Goal: Task Accomplishment & Management: Use online tool/utility

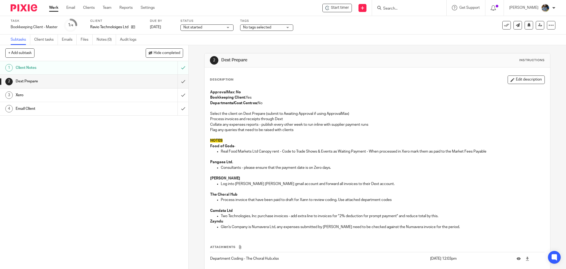
click at [347, 7] on span "Start timer" at bounding box center [340, 8] width 18 height 6
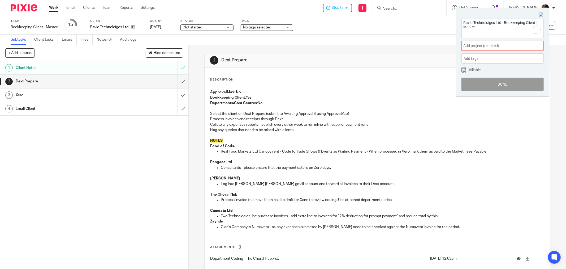
click at [526, 45] on span "Add project (required) :" at bounding box center [496, 46] width 67 height 6
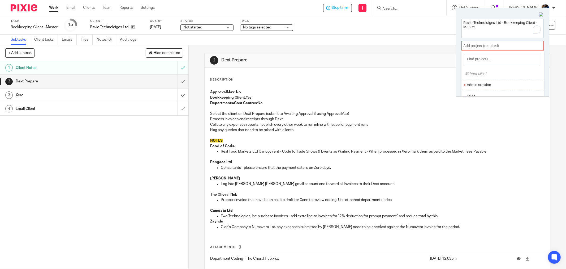
scroll to position [26, 0]
drag, startPoint x: 502, startPoint y: 80, endPoint x: 504, endPoint y: 88, distance: 8.7
click at [502, 80] on li "Bookkeeping" at bounding box center [501, 82] width 69 height 6
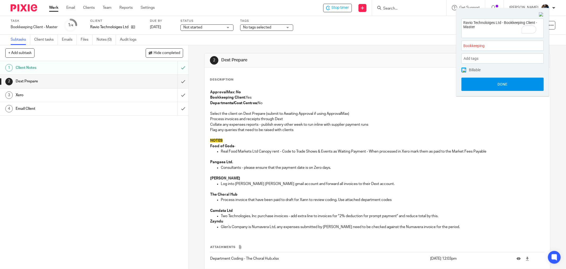
scroll to position [0, 0]
drag, startPoint x: 505, startPoint y: 83, endPoint x: 502, endPoint y: 92, distance: 9.8
click at [505, 83] on button "Done" at bounding box center [502, 83] width 82 height 13
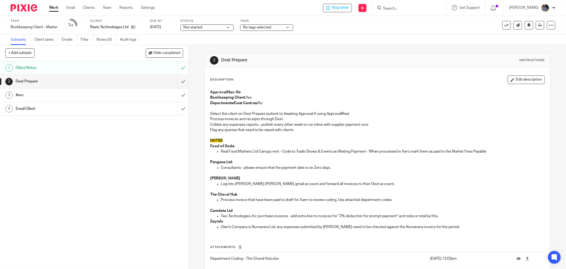
drag, startPoint x: 371, startPoint y: 41, endPoint x: 361, endPoint y: 46, distance: 11.3
click at [371, 42] on div "Subtasks Client tasks Emails Files Notes (0) Audit logs" at bounding box center [283, 39] width 566 height 11
click at [177, 80] on input "submit" at bounding box center [94, 81] width 188 height 13
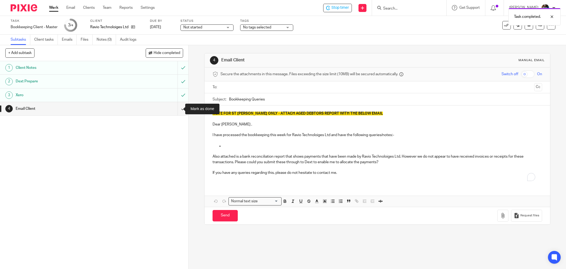
click at [177, 110] on input "submit" at bounding box center [94, 108] width 188 height 13
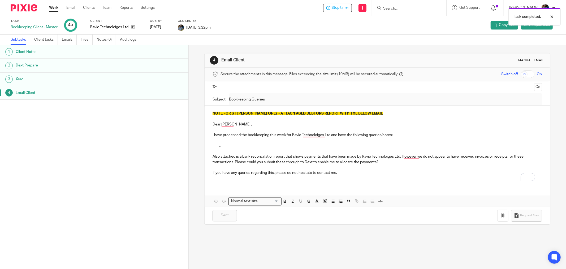
click at [341, 6] on div "Task completed." at bounding box center [422, 15] width 278 height 20
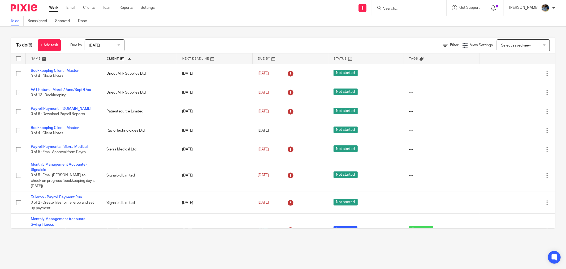
scroll to position [20, 0]
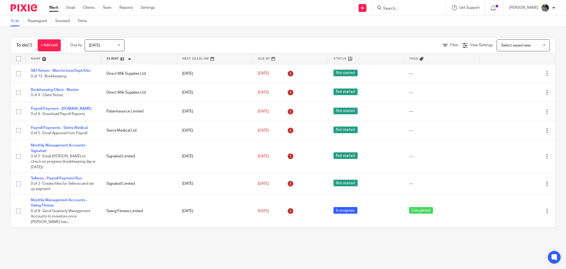
click at [405, 5] on form at bounding box center [411, 8] width 57 height 7
click at [409, 8] on input "Search" at bounding box center [407, 8] width 48 height 5
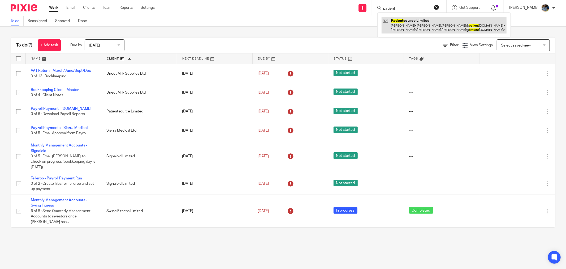
type input "patient"
click at [255, 19] on div "To do Reassigned Snoozed Done" at bounding box center [283, 21] width 566 height 11
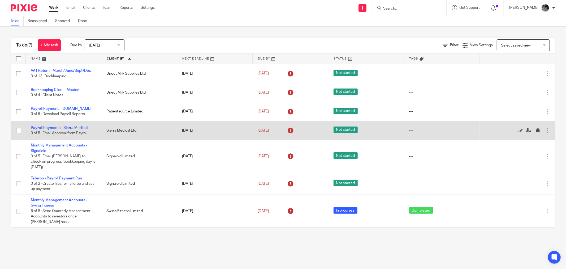
scroll to position [1, 0]
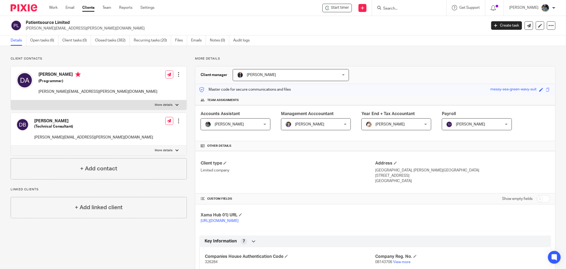
click at [299, 15] on div "Start timer Send new email Create task Add client Get Support Contact Support H…" at bounding box center [364, 8] width 404 height 16
drag, startPoint x: 342, startPoint y: 9, endPoint x: 373, endPoint y: 45, distance: 47.2
click at [342, 9] on span "Start timer" at bounding box center [340, 8] width 18 height 6
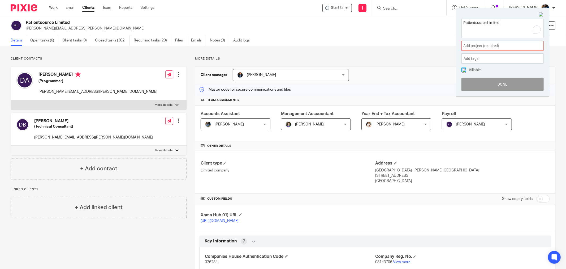
click at [506, 43] on div "Add project (required) :" at bounding box center [502, 46] width 82 height 10
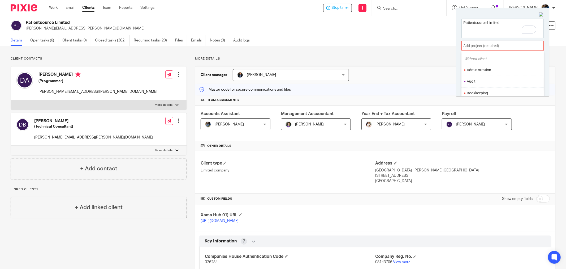
scroll to position [29, 0]
click at [490, 78] on li "Bookkeeping" at bounding box center [501, 79] width 69 height 6
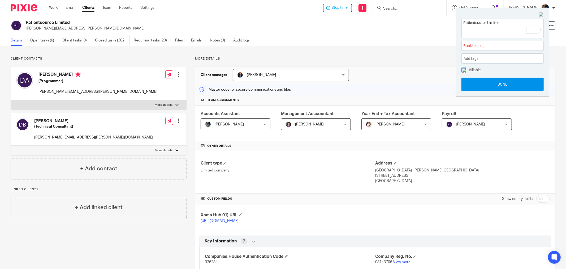
drag, startPoint x: 518, startPoint y: 83, endPoint x: 511, endPoint y: 83, distance: 7.5
click at [517, 83] on button "Done" at bounding box center [502, 83] width 82 height 13
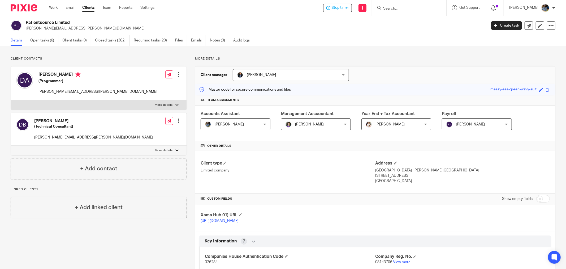
drag, startPoint x: 260, startPoint y: 19, endPoint x: 412, endPoint y: 29, distance: 152.4
click at [260, 19] on div "Patientsource Limited philip.ashworth@patientsource.co.uk Create task Update fr…" at bounding box center [283, 25] width 566 height 19
click at [275, 15] on div "Stop timer Send new email Create task Add client Get Support Contact Support He…" at bounding box center [364, 8] width 404 height 16
click at [417, 9] on input "Search" at bounding box center [407, 8] width 48 height 5
click at [410, 10] on input "Search" at bounding box center [407, 8] width 48 height 5
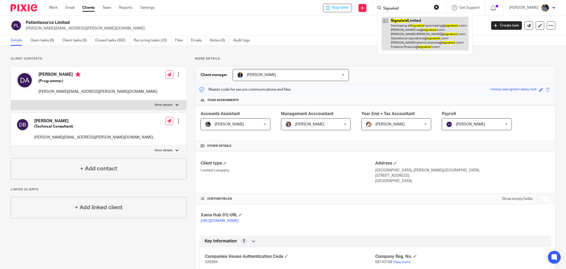
type input "Signaloid"
click at [431, 27] on link at bounding box center [425, 34] width 87 height 34
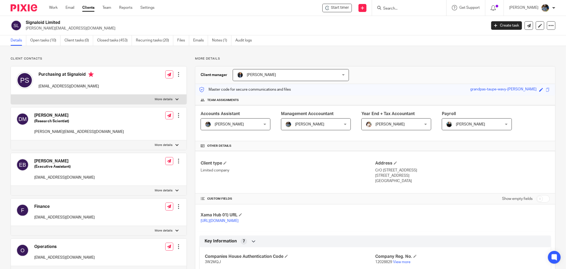
drag, startPoint x: 335, startPoint y: 32, endPoint x: 341, endPoint y: 7, distance: 25.9
click at [335, 32] on div "Signaloid Limited [PERSON_NAME][EMAIL_ADDRESS][DOMAIN_NAME] Create task Update …" at bounding box center [283, 25] width 566 height 19
click at [343, 4] on div "Start timer" at bounding box center [336, 8] width 29 height 8
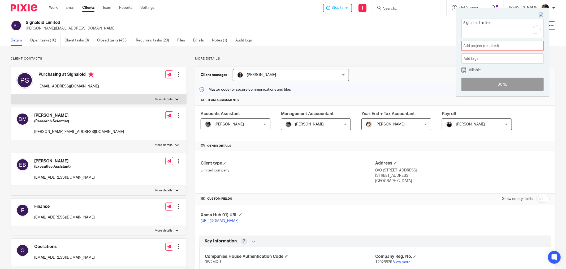
click at [512, 49] on div "Add project (required) :" at bounding box center [502, 46] width 82 height 10
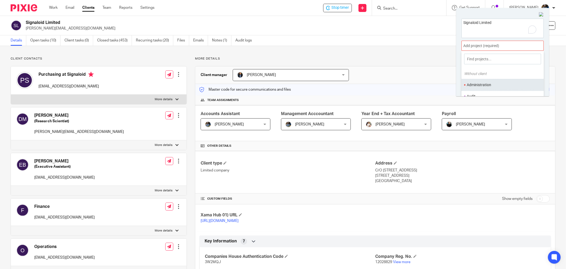
scroll to position [29, 0]
click at [491, 75] on ul "Bookkeeping" at bounding box center [502, 77] width 82 height 11
click at [480, 76] on li "Bookkeeping" at bounding box center [501, 79] width 69 height 6
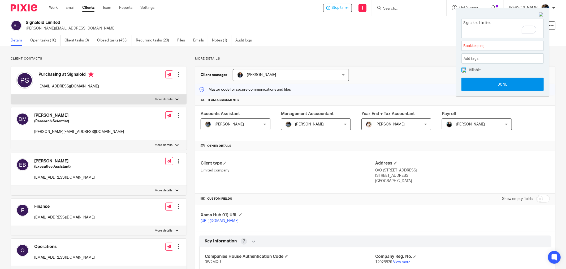
click at [506, 83] on button "Done" at bounding box center [502, 83] width 82 height 13
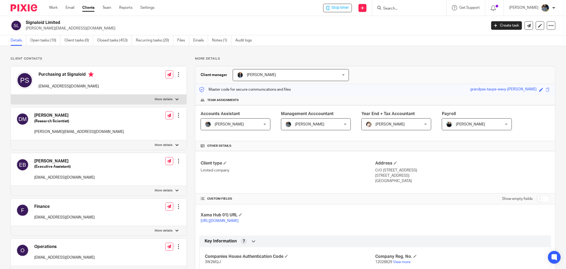
click at [308, 27] on p "phillip@signaloid.com" at bounding box center [254, 28] width 457 height 5
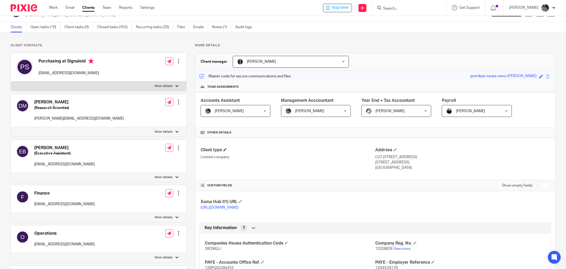
scroll to position [0, 0]
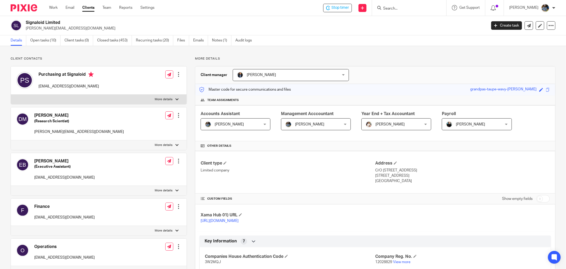
click at [295, 23] on h2 "Signaloid Limited" at bounding box center [209, 23] width 366 height 6
drag, startPoint x: 295, startPoint y: 23, endPoint x: 27, endPoint y: 15, distance: 268.4
click at [27, 15] on body "Work Email Clients Team Reports Settings Work Email Clients Team Reports Settin…" at bounding box center [283, 134] width 566 height 269
click at [287, 14] on div "Stop timer Send new email Create task Add client Get Support Contact Support He…" at bounding box center [364, 8] width 404 height 16
drag, startPoint x: 285, startPoint y: 18, endPoint x: 280, endPoint y: 19, distance: 5.1
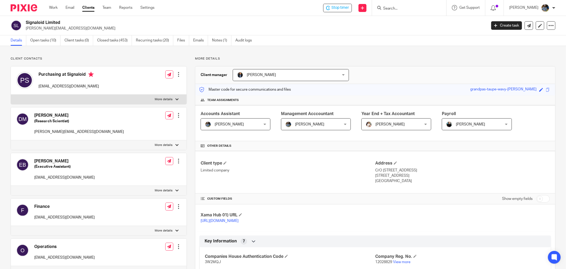
click at [285, 18] on div "Signaloid Limited phillip@signaloid.com Create task Update from Companies House…" at bounding box center [283, 25] width 566 height 19
click at [344, 12] on div "Stop timer Send new email Create task Add client Get Support Contact Support He…" at bounding box center [364, 8] width 404 height 16
drag, startPoint x: 349, startPoint y: 9, endPoint x: 307, endPoint y: 14, distance: 42.8
click at [349, 9] on span "Stop timer" at bounding box center [340, 8] width 18 height 6
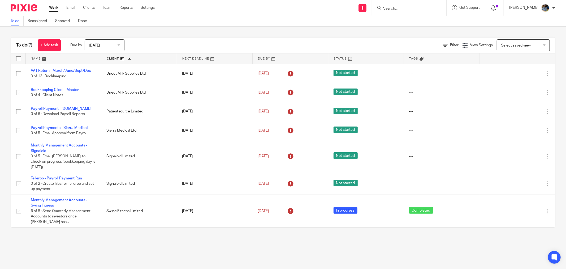
drag, startPoint x: 277, startPoint y: 244, endPoint x: 250, endPoint y: 233, distance: 29.0
click at [275, 244] on main "To do Reassigned Snoozed Done To do (7) + Add task Due by Today Today Today Tom…" at bounding box center [283, 134] width 566 height 269
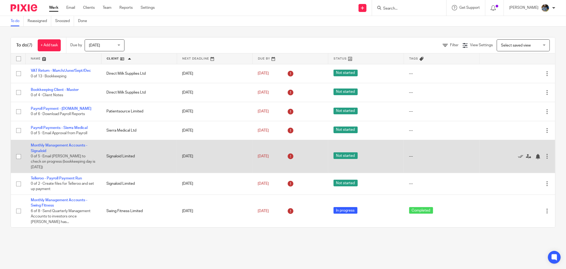
scroll to position [1, 0]
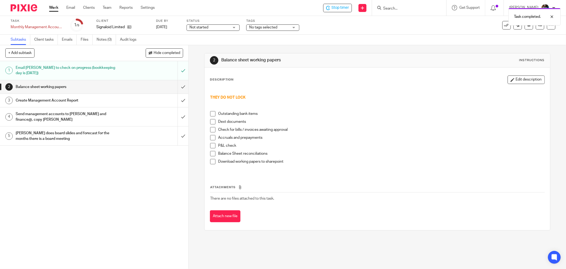
click at [351, 40] on div "Subtasks Client tasks Emails Files Notes (0) Audit logs" at bounding box center [283, 39] width 566 height 11
click at [335, 119] on p "Dext documents" at bounding box center [381, 121] width 326 height 5
click at [370, 68] on div "Description Edit description THEY DO NOT LOCK Outstanding bank items Dext docum…" at bounding box center [378, 148] width 346 height 162
drag, startPoint x: 354, startPoint y: 39, endPoint x: 353, endPoint y: 43, distance: 4.3
click at [354, 41] on div "Subtasks Client tasks Emails Files Notes (0) Audit logs" at bounding box center [283, 39] width 566 height 11
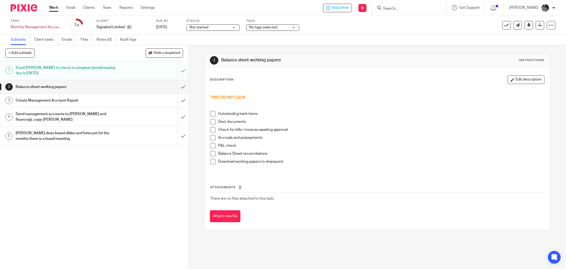
click at [353, 43] on div "Subtasks Client tasks Emails Files Notes (0) Audit logs" at bounding box center [283, 39] width 566 height 11
click at [349, 58] on h1 "Balance sheet working papers" at bounding box center [304, 60] width 167 height 6
click at [348, 41] on div "Subtasks Client tasks Emails Files Notes (0) Audit logs" at bounding box center [283, 39] width 566 height 11
click at [69, 235] on div "1 Email [PERSON_NAME] to check on progress (bookkeeping day is [DATE]) 2 Balanc…" at bounding box center [94, 165] width 188 height 208
drag, startPoint x: 154, startPoint y: 176, endPoint x: 154, endPoint y: 172, distance: 4.2
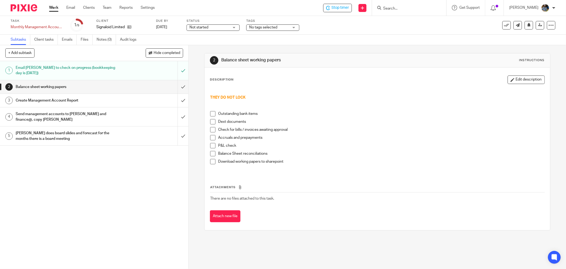
click at [154, 174] on div "1 Email [PERSON_NAME] to check on progress (bookkeeping day is [DATE]) 2 Balanc…" at bounding box center [94, 165] width 188 height 208
click at [360, 41] on div "Subtasks Client tasks Emails Files Notes (0) Audit logs" at bounding box center [283, 39] width 566 height 11
click at [374, 142] on div "Accruals and prepayments" at bounding box center [381, 139] width 326 height 8
click at [152, 222] on div "1 Email [PERSON_NAME] to check on progress (bookkeeping day is [DATE]) 2 Balanc…" at bounding box center [94, 165] width 188 height 208
click at [212, 112] on span at bounding box center [212, 113] width 5 height 5
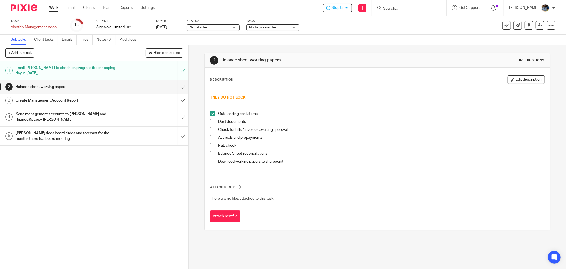
click at [212, 122] on span at bounding box center [212, 121] width 5 height 5
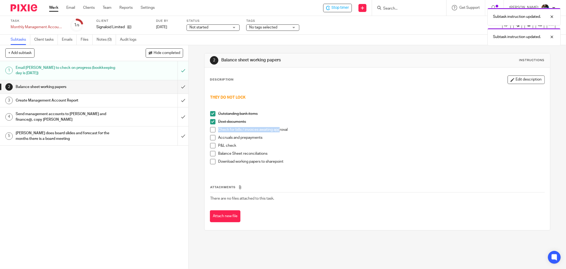
drag, startPoint x: 217, startPoint y: 129, endPoint x: 282, endPoint y: 128, distance: 65.0
click at [278, 128] on p "Check for bills / invoices awaiting approval" at bounding box center [381, 129] width 326 height 5
drag, startPoint x: 211, startPoint y: 129, endPoint x: 282, endPoint y: 162, distance: 78.1
click at [211, 129] on span at bounding box center [212, 129] width 5 height 5
click at [354, 56] on div "2 Balance sheet working papers Instructions" at bounding box center [378, 60] width 346 height 14
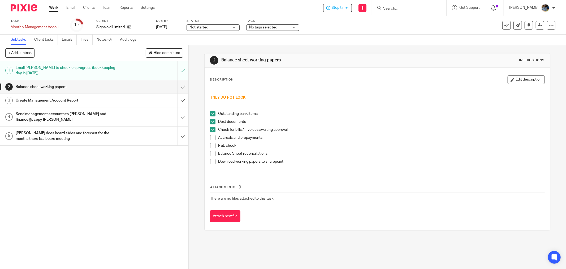
click at [221, 27] on span "Not started" at bounding box center [209, 28] width 40 height 6
click at [217, 46] on li "In progress" at bounding box center [213, 46] width 53 height 11
click at [294, 28] on div "No tags selected" at bounding box center [272, 27] width 53 height 6
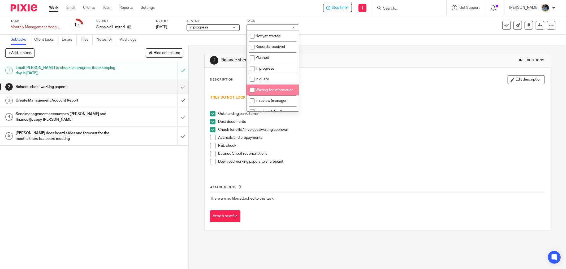
click at [251, 90] on input "checkbox" at bounding box center [252, 90] width 10 height 10
checkbox input "true"
click at [383, 96] on p "THEY DO NOT LOCK" at bounding box center [377, 97] width 334 height 5
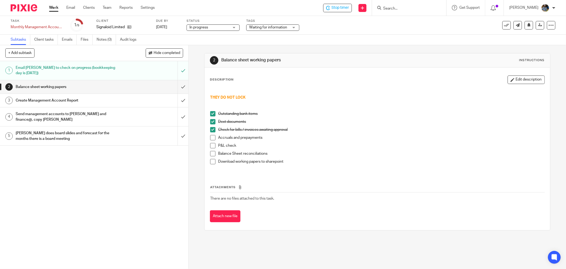
drag, startPoint x: 342, startPoint y: 7, endPoint x: 343, endPoint y: 12, distance: 5.1
click at [342, 7] on span "Stop timer" at bounding box center [340, 8] width 18 height 6
